Goal: Find specific page/section: Find specific page/section

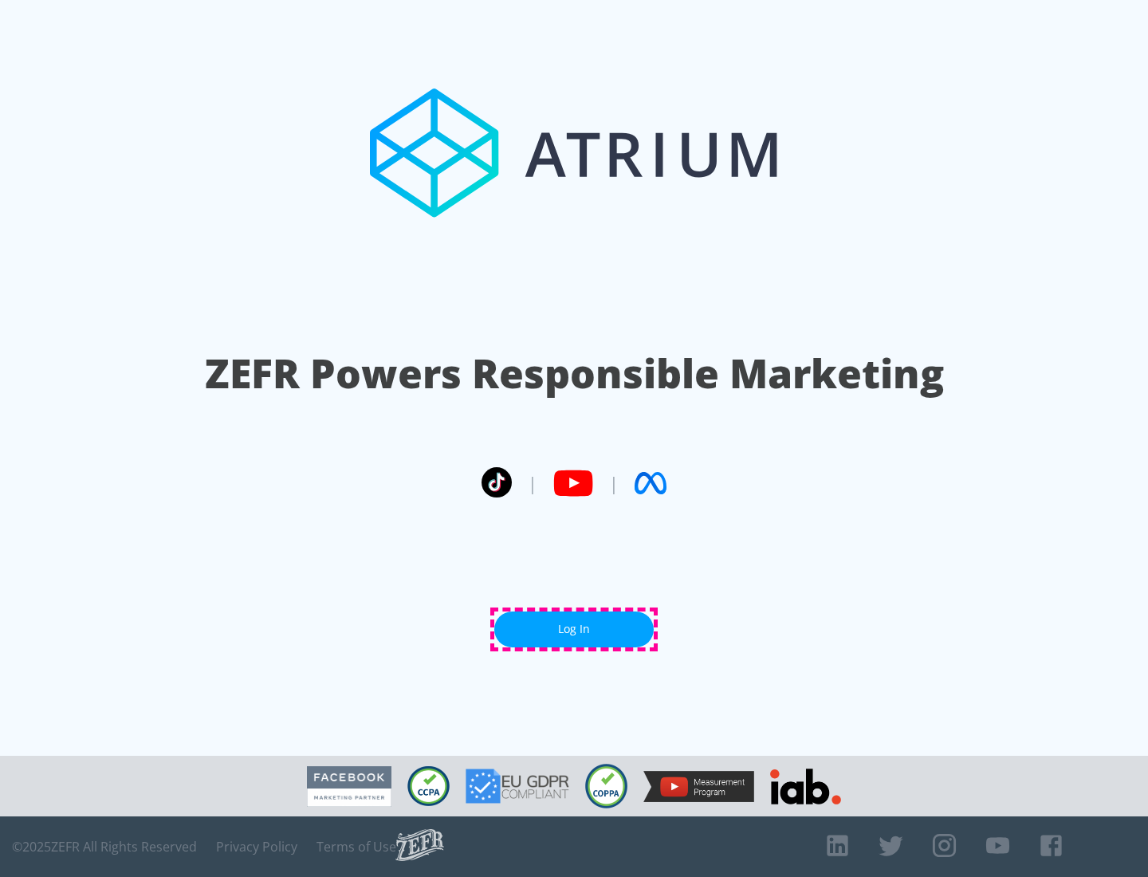
click at [574, 629] on link "Log In" at bounding box center [573, 630] width 159 height 36
